Goal: Information Seeking & Learning: Learn about a topic

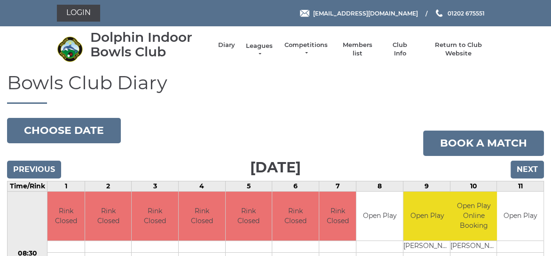
click at [259, 46] on link "Leagues" at bounding box center [260, 50] width 30 height 17
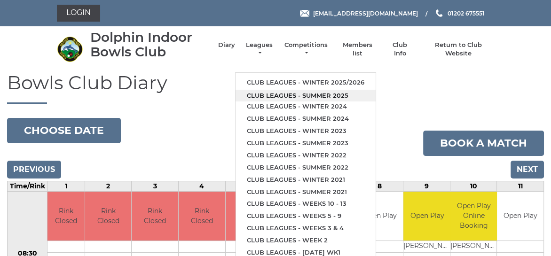
click at [281, 93] on link "Club leagues - Summer 2025" at bounding box center [306, 96] width 140 height 12
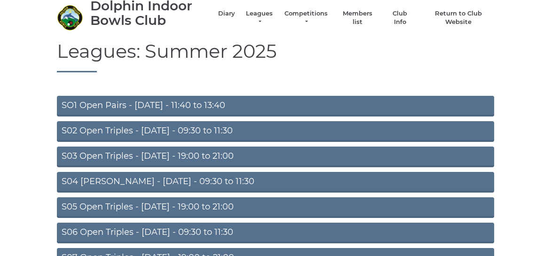
scroll to position [47, 0]
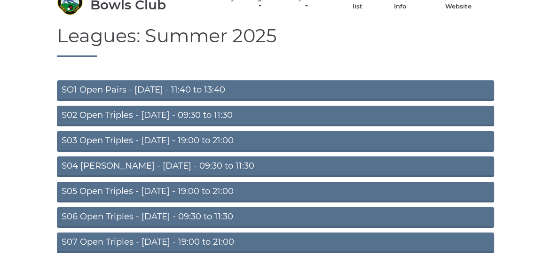
click at [177, 166] on link "S04 Aussie Pairs - Wednesday - 09:30 to 11:30" at bounding box center [275, 167] width 437 height 21
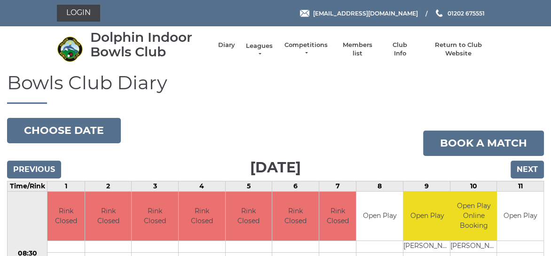
click at [258, 45] on link "Leagues" at bounding box center [260, 50] width 30 height 17
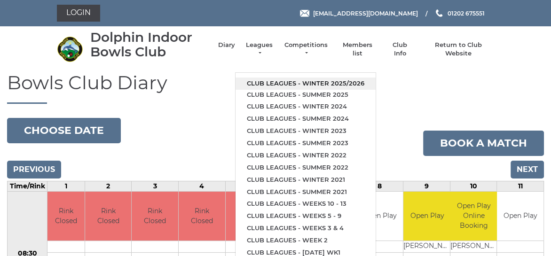
click at [274, 82] on link "Club leagues - Winter 2025/2026" at bounding box center [306, 84] width 140 height 12
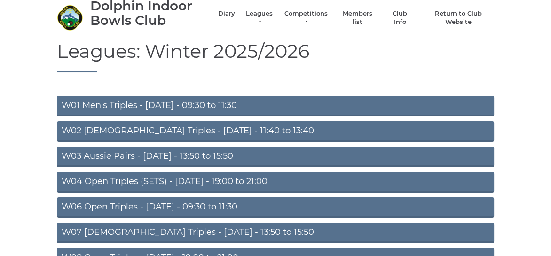
scroll to position [47, 0]
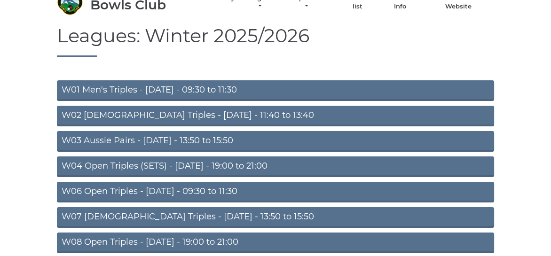
click at [185, 166] on link "W04 Open Triples (SETS) - Monday - 19:00 to 21:00" at bounding box center [275, 167] width 437 height 21
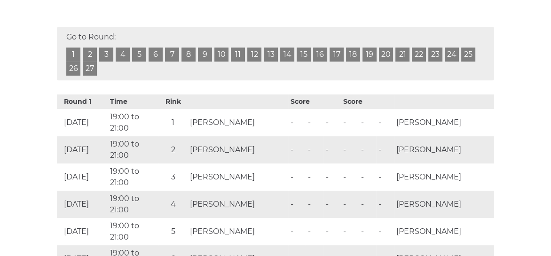
scroll to position [235, 0]
